Goal: Task Accomplishment & Management: Complete application form

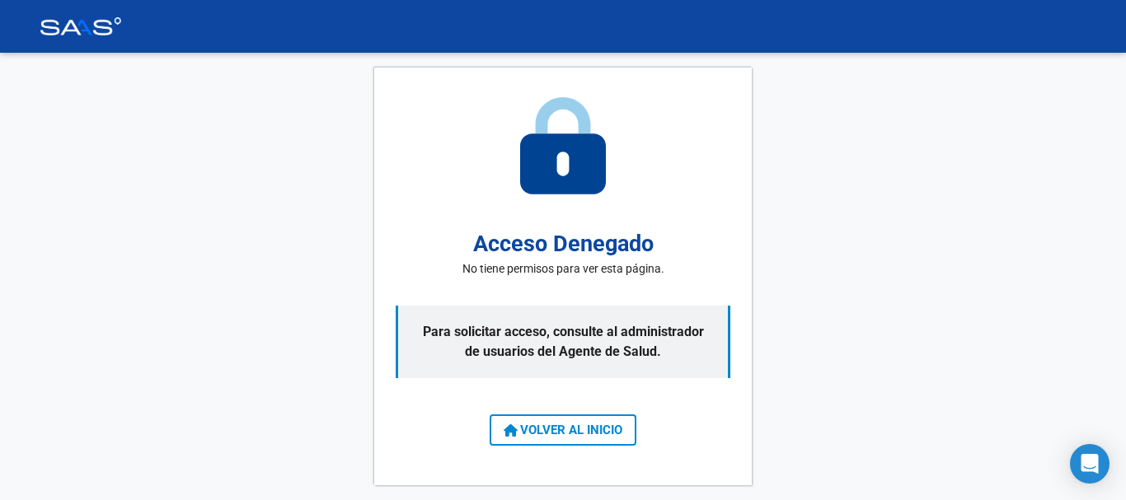
click at [561, 435] on span "VOLVER AL INICIO" at bounding box center [562, 430] width 119 height 15
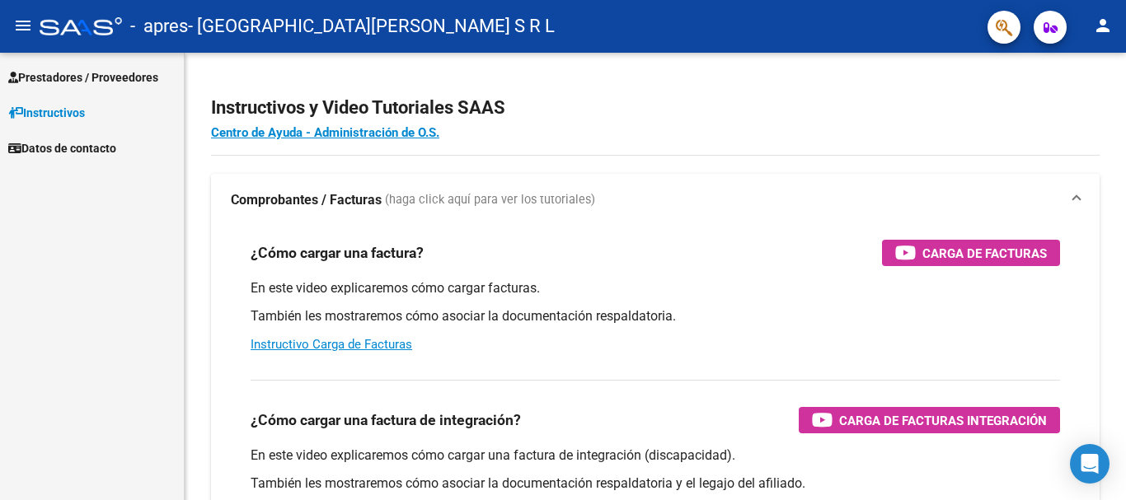
click at [124, 81] on span "Prestadores / Proveedores" at bounding box center [83, 77] width 150 height 18
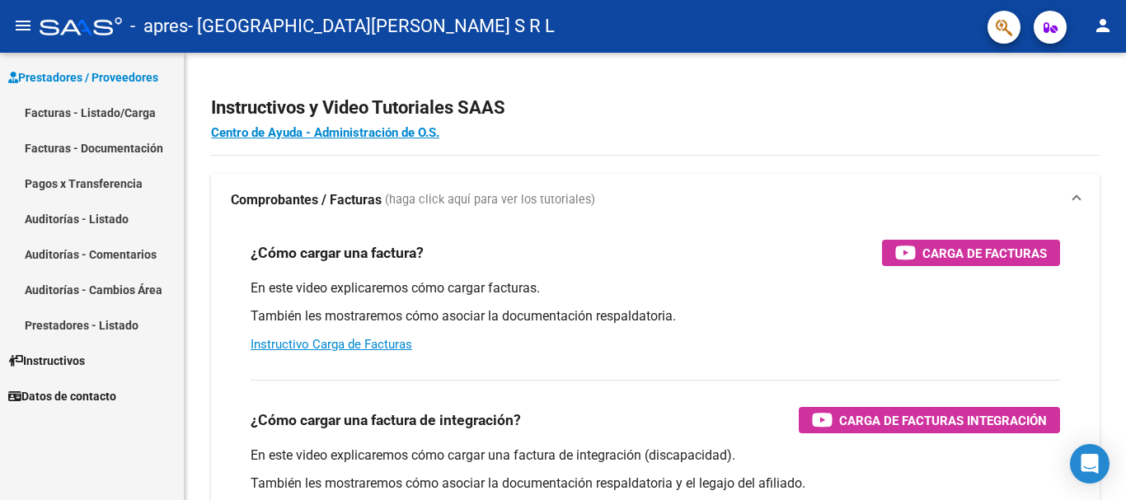
click at [103, 113] on link "Facturas - Listado/Carga" at bounding box center [92, 112] width 184 height 35
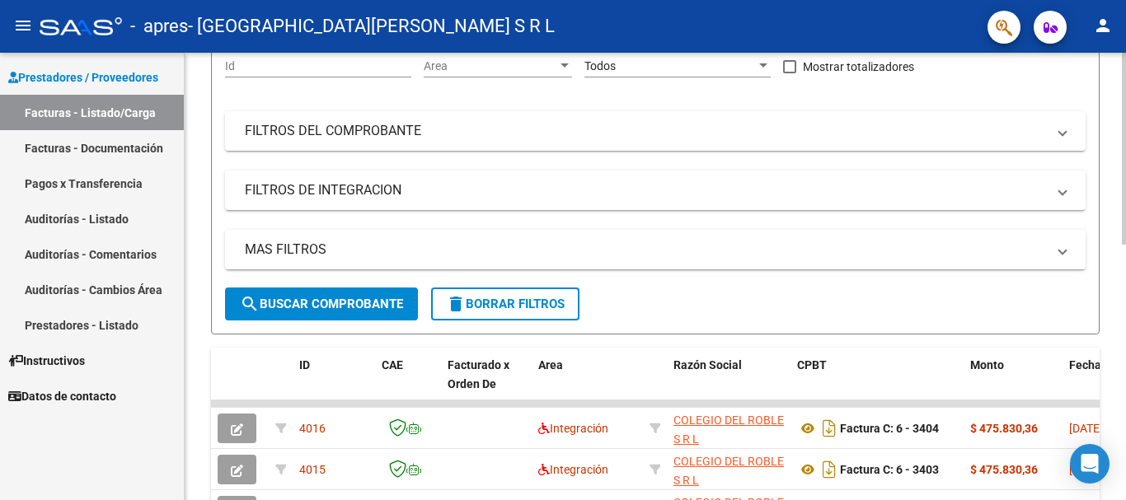
scroll to position [330, 0]
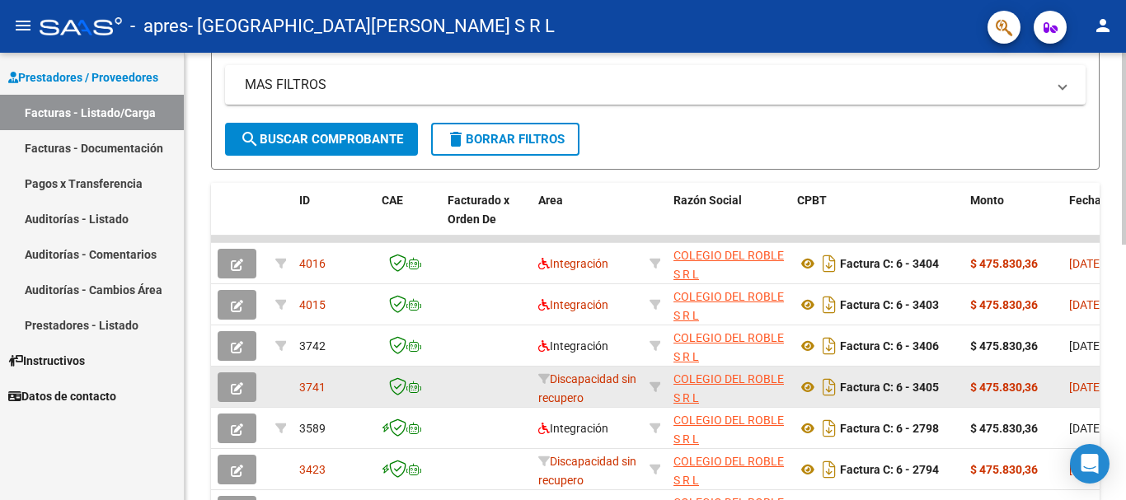
click at [232, 389] on icon "button" at bounding box center [237, 388] width 12 height 12
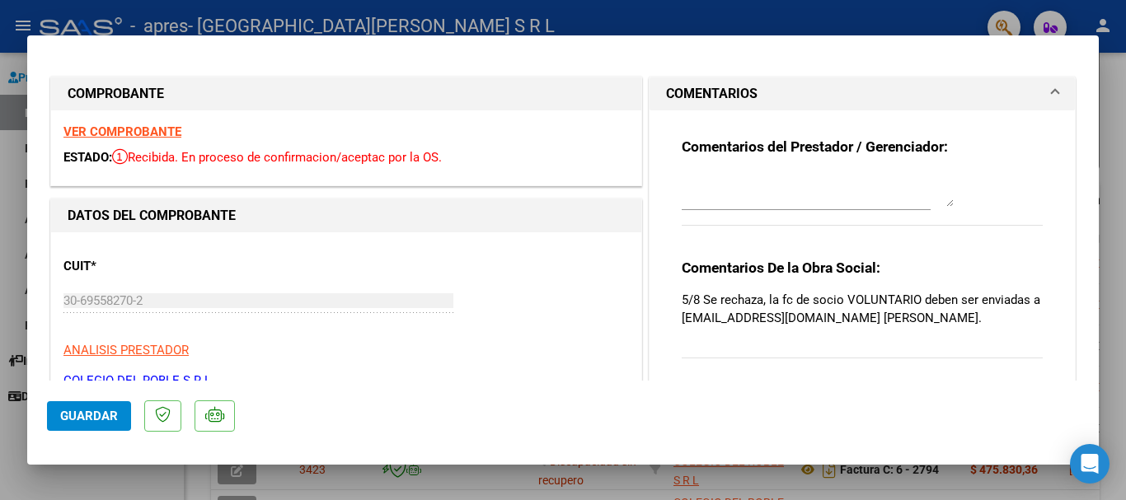
type input "$ 0,00"
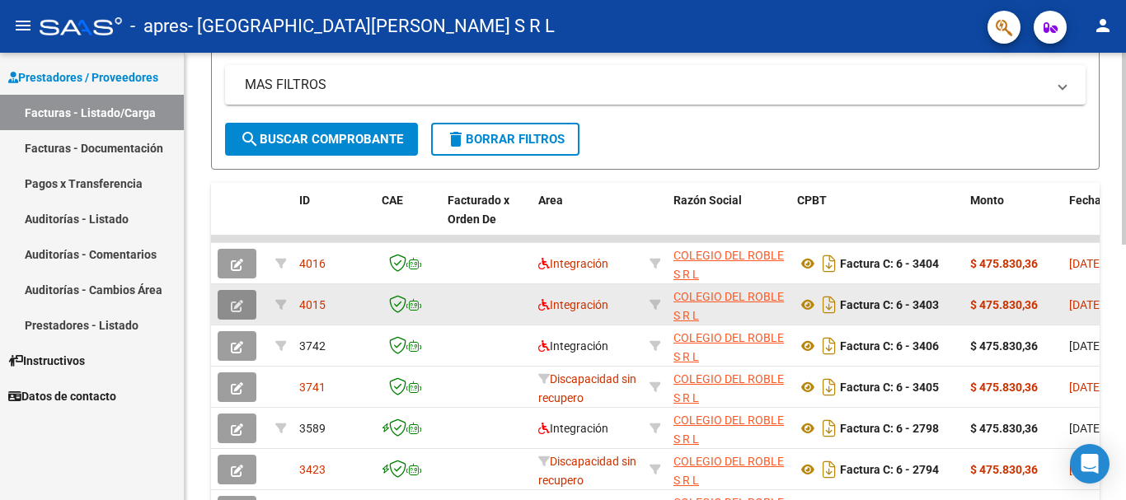
click at [250, 304] on button "button" at bounding box center [237, 305] width 39 height 30
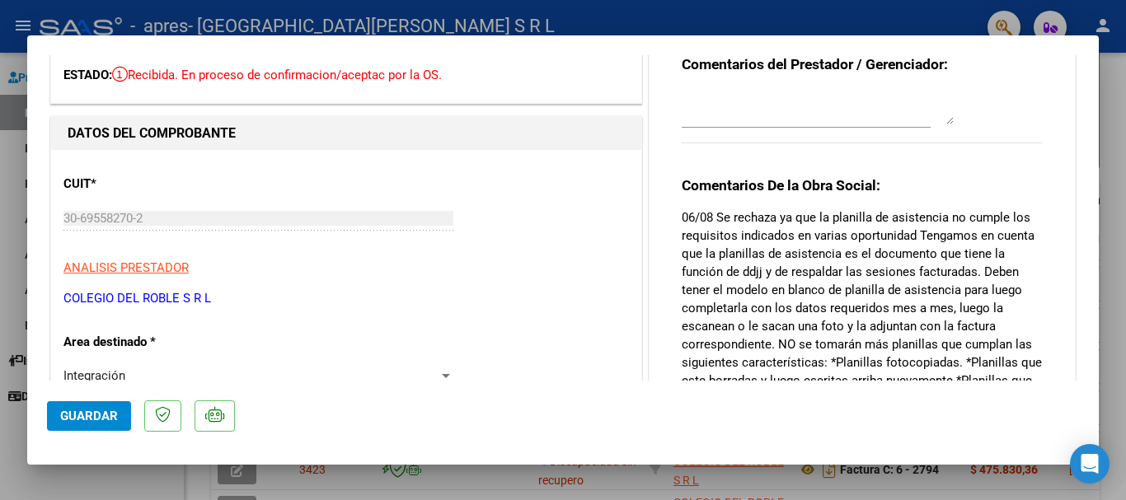
scroll to position [165, 0]
